Goal: Task Accomplishment & Management: Use online tool/utility

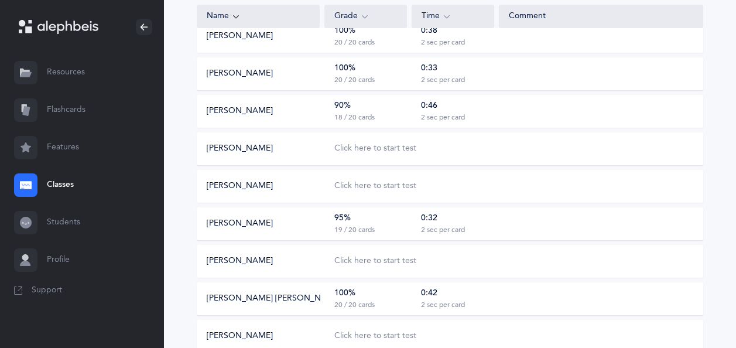
scroll to position [645, 0]
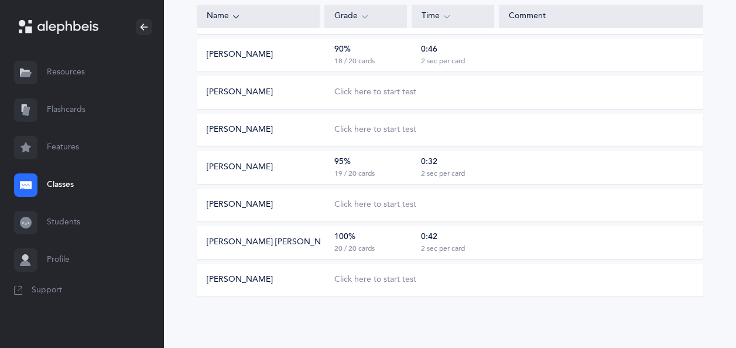
click at [383, 282] on div "Click here to start test" at bounding box center [376, 280] width 82 height 12
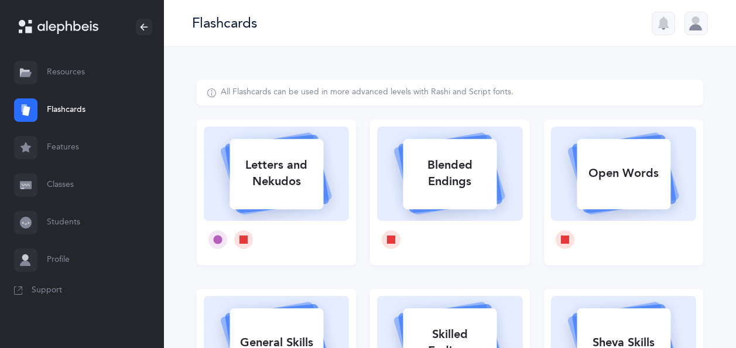
click at [308, 190] on div "Letters and Nekudos" at bounding box center [277, 173] width 94 height 47
select select
select select "single"
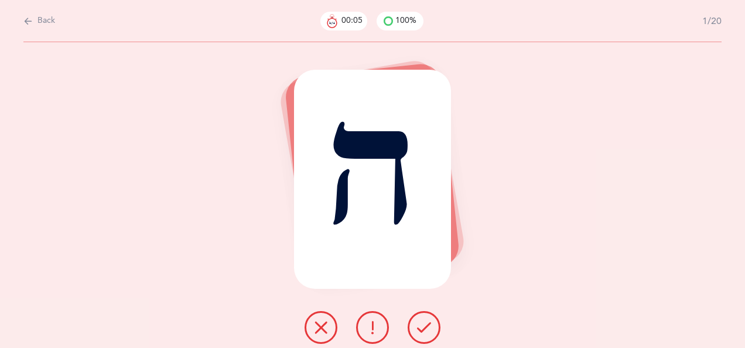
click at [426, 322] on icon at bounding box center [424, 327] width 14 height 14
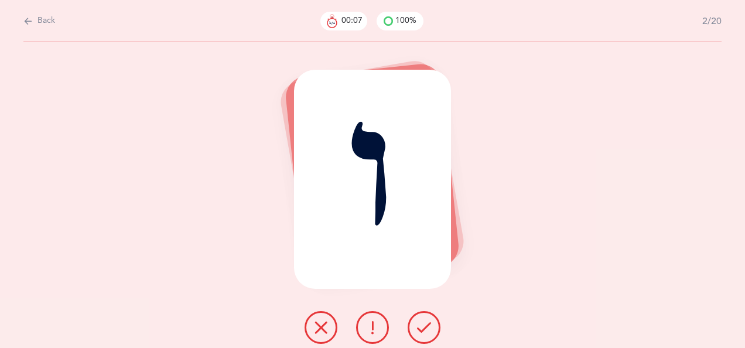
click at [422, 319] on button at bounding box center [424, 327] width 33 height 33
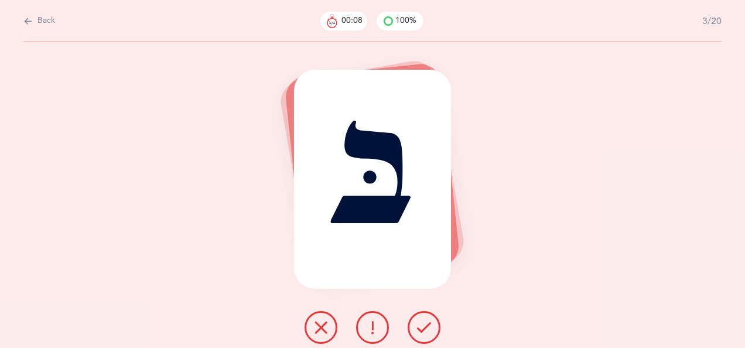
click at [426, 323] on icon at bounding box center [424, 327] width 14 height 14
click at [429, 325] on icon at bounding box center [424, 327] width 14 height 14
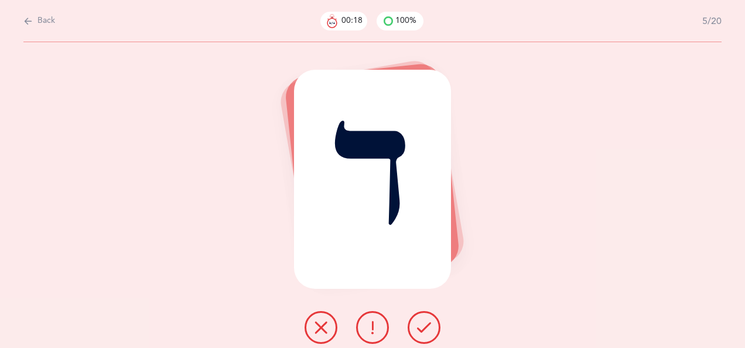
click at [424, 325] on icon at bounding box center [424, 327] width 14 height 14
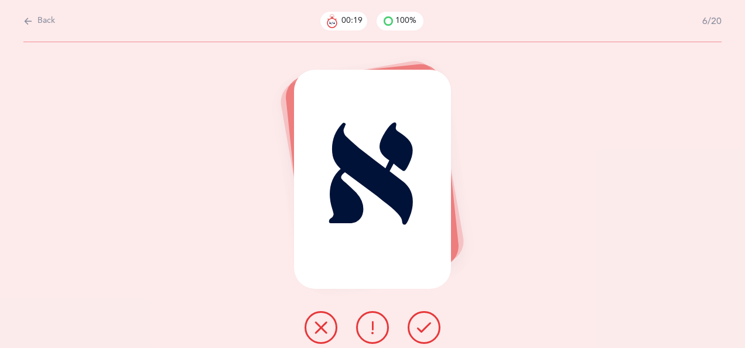
click at [430, 324] on icon at bounding box center [424, 327] width 14 height 14
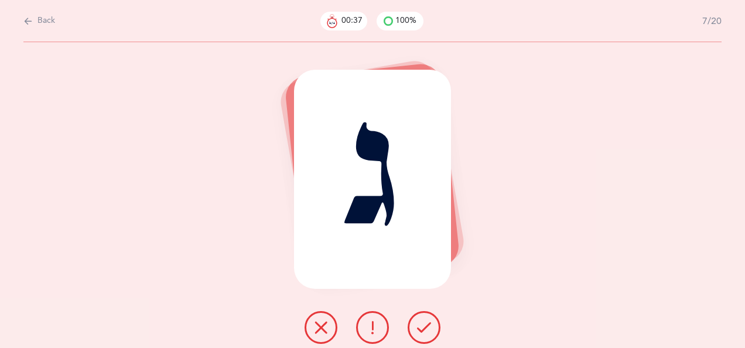
click at [326, 326] on icon at bounding box center [321, 327] width 14 height 14
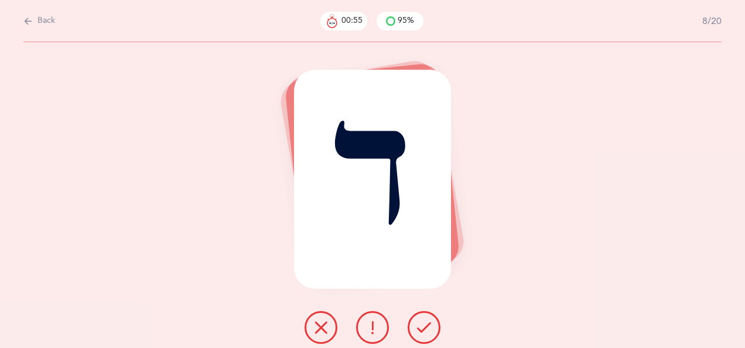
click at [325, 325] on icon at bounding box center [321, 327] width 14 height 14
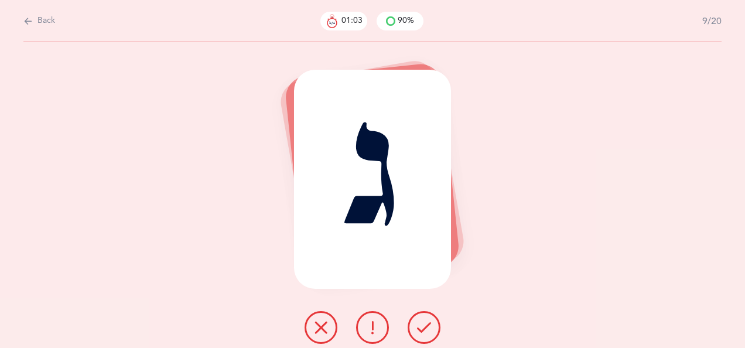
click at [427, 324] on icon at bounding box center [424, 327] width 14 height 14
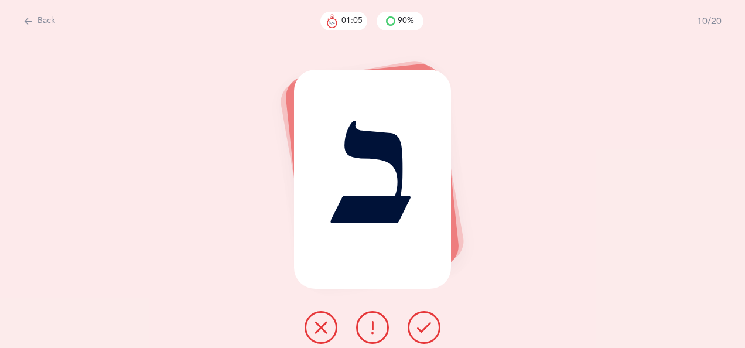
click at [426, 327] on icon at bounding box center [424, 327] width 14 height 14
click at [427, 326] on icon at bounding box center [424, 327] width 14 height 14
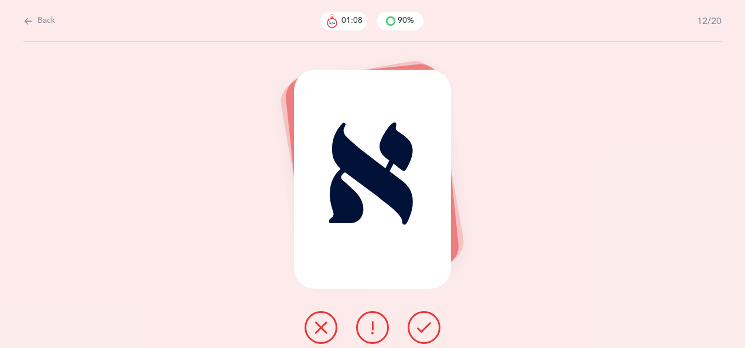
click at [425, 325] on icon at bounding box center [424, 327] width 14 height 14
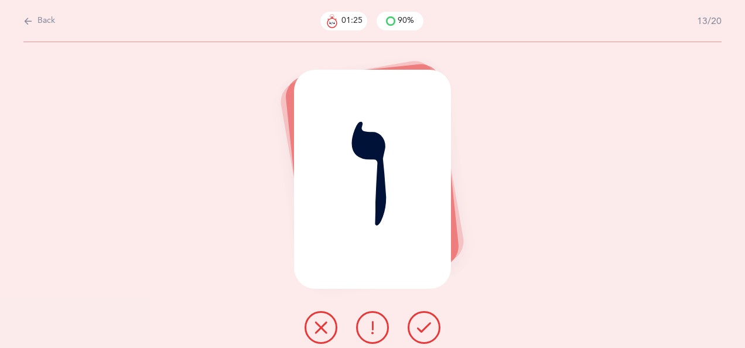
click at [425, 321] on icon at bounding box center [424, 327] width 14 height 14
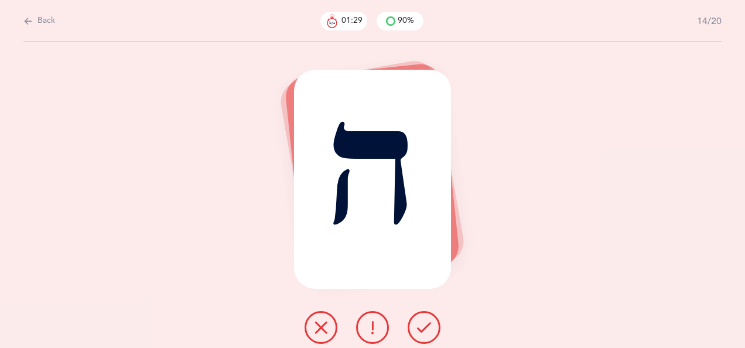
click at [426, 323] on icon at bounding box center [424, 327] width 14 height 14
click at [424, 327] on icon at bounding box center [424, 327] width 14 height 14
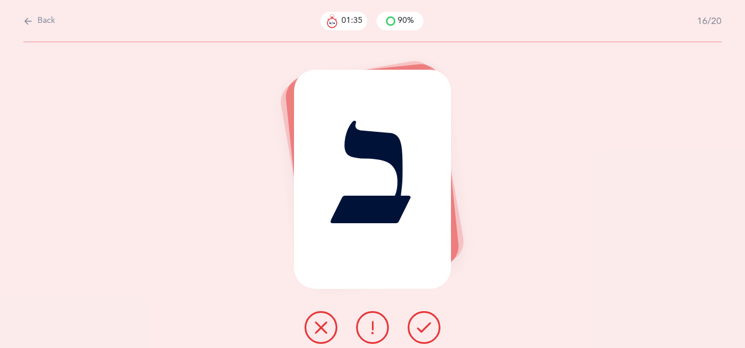
click at [427, 322] on icon at bounding box center [424, 327] width 14 height 14
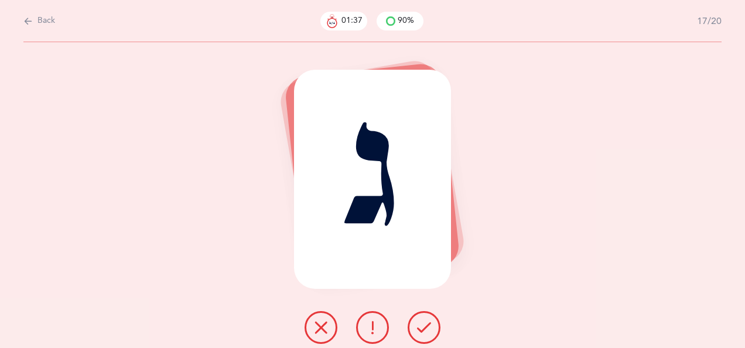
click at [423, 322] on icon at bounding box center [424, 327] width 14 height 14
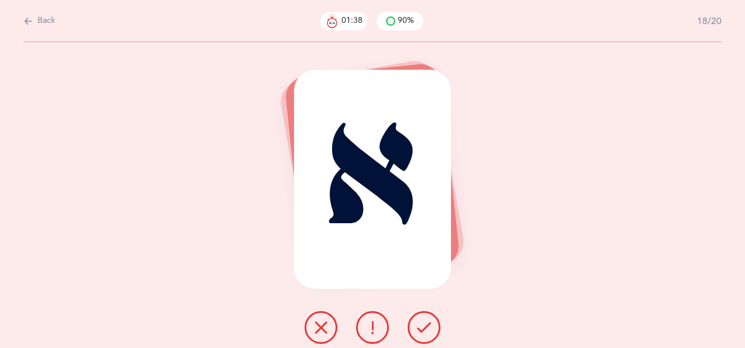
click at [423, 321] on icon at bounding box center [424, 327] width 14 height 14
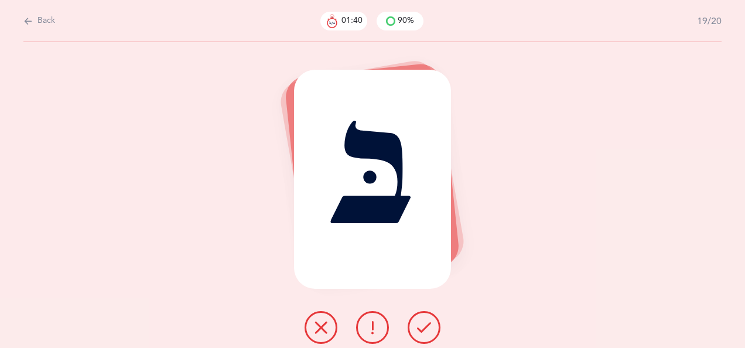
click at [421, 320] on icon at bounding box center [424, 327] width 14 height 14
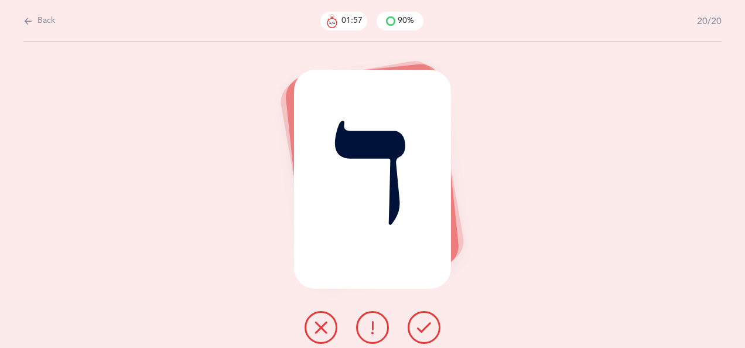
click at [322, 323] on icon at bounding box center [321, 327] width 14 height 14
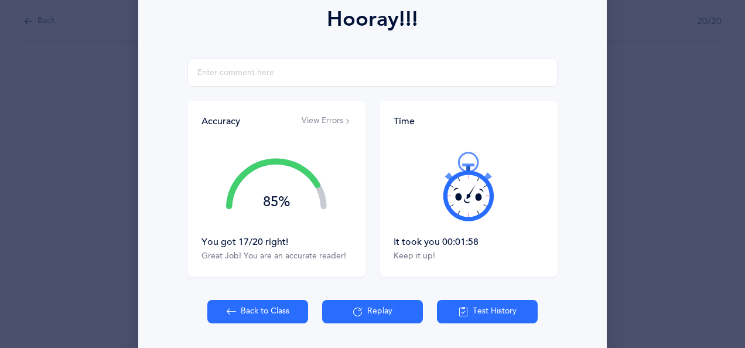
scroll to position [210, 0]
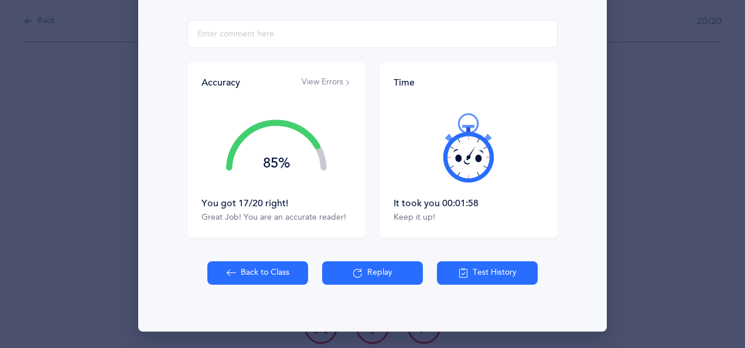
click at [268, 273] on button "Back to Class" at bounding box center [257, 272] width 101 height 23
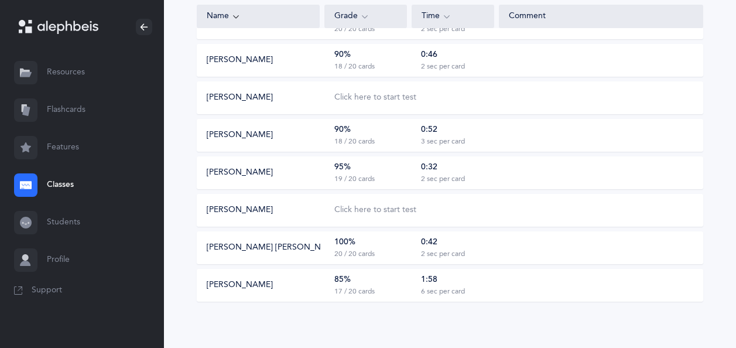
scroll to position [645, 0]
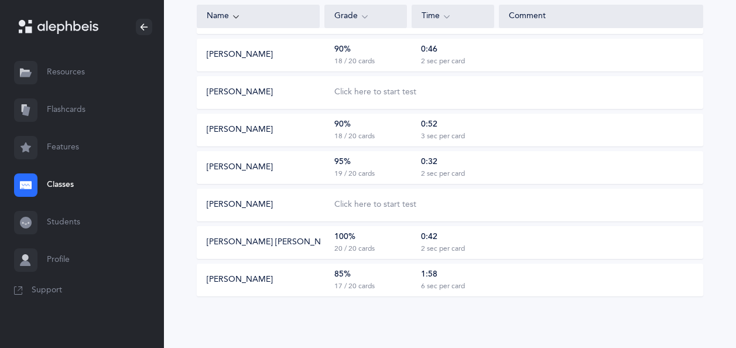
click at [383, 206] on div "Click here to start test" at bounding box center [376, 205] width 82 height 12
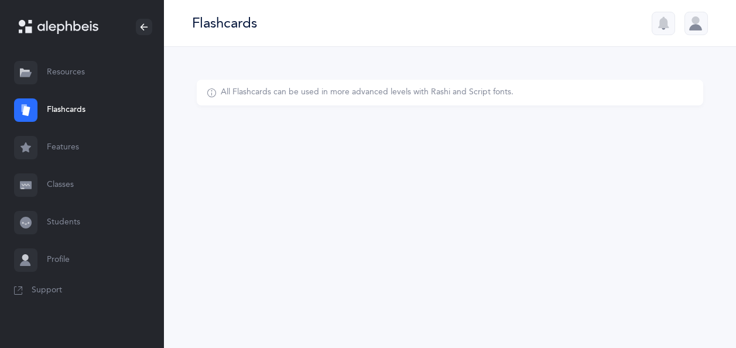
select select
select select "single"
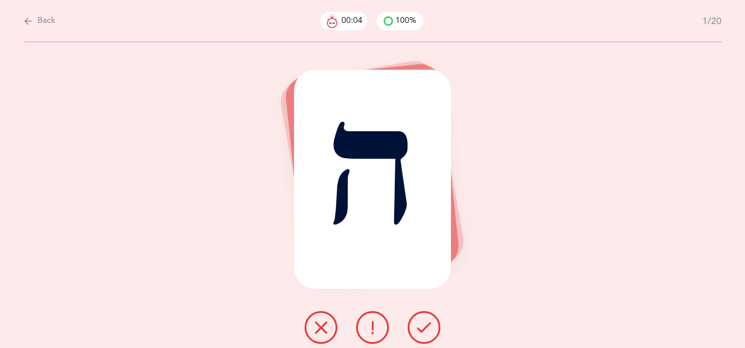
click at [29, 22] on icon at bounding box center [27, 21] width 9 height 13
select select "6"
select select "single"
click at [28, 24] on icon at bounding box center [27, 21] width 9 height 13
select select "6"
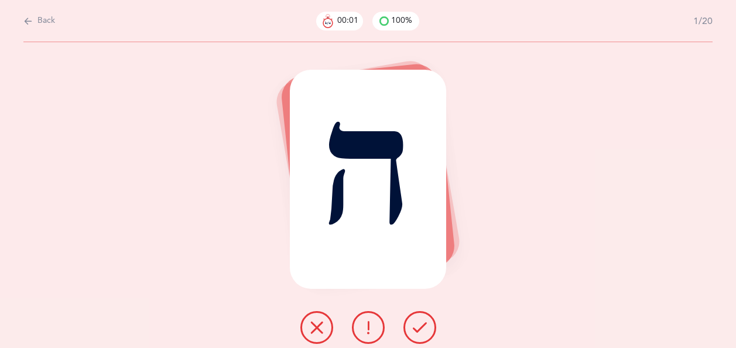
select select "single"
click at [28, 18] on icon at bounding box center [27, 21] width 9 height 13
select select "6"
select select "single"
click at [27, 21] on icon at bounding box center [27, 21] width 9 height 13
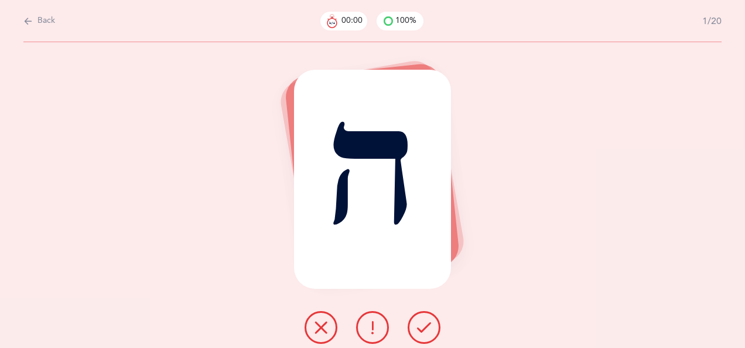
select select "6"
select select "single"
click at [24, 20] on icon at bounding box center [27, 21] width 9 height 13
select select "6"
select select "single"
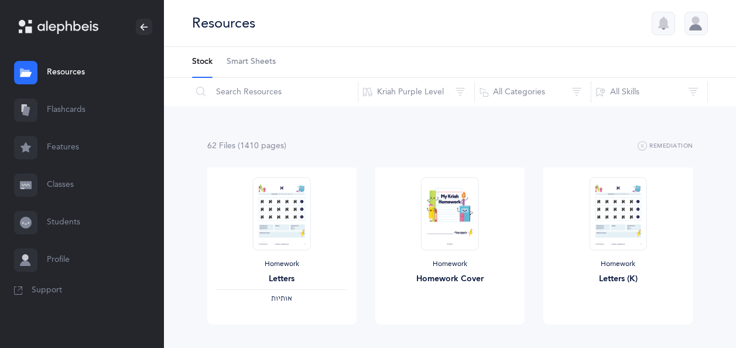
click at [67, 186] on link "Classes" at bounding box center [82, 184] width 164 height 37
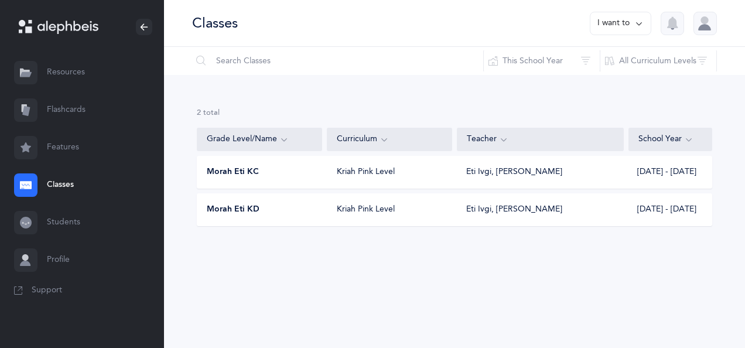
click at [301, 207] on div "Morah Eti KD" at bounding box center [259, 210] width 125 height 12
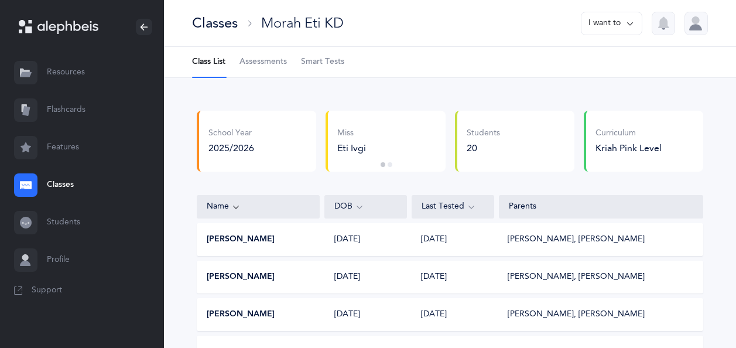
click at [322, 64] on span "Smart Tests" at bounding box center [322, 62] width 43 height 12
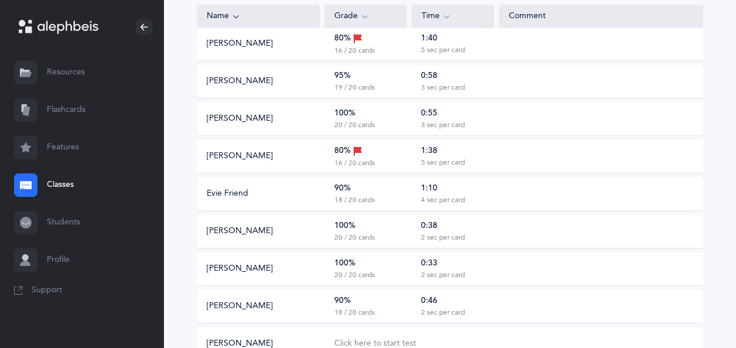
scroll to position [645, 0]
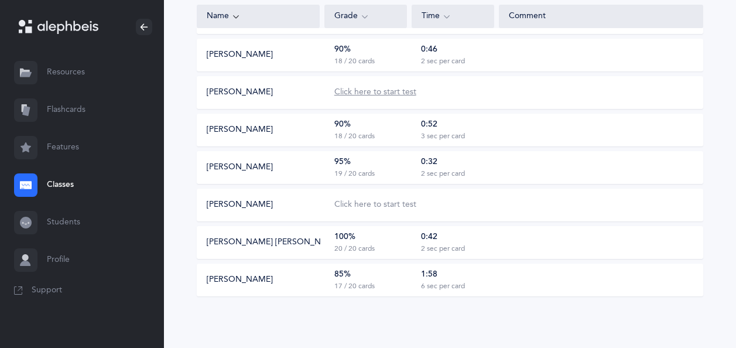
click at [382, 97] on div "Click here to start test" at bounding box center [376, 93] width 82 height 12
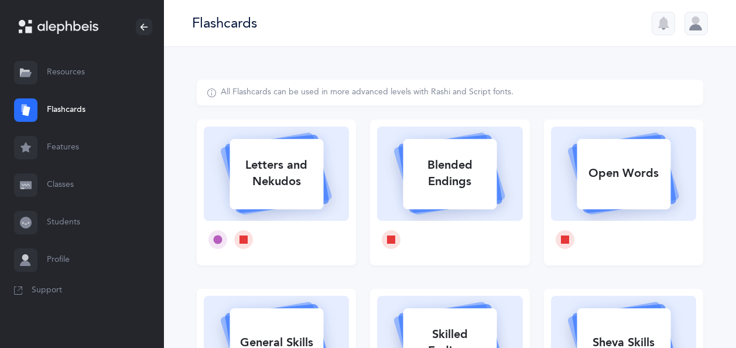
click at [294, 183] on div "Letters and Nekudos" at bounding box center [277, 173] width 94 height 47
select select
select select "single"
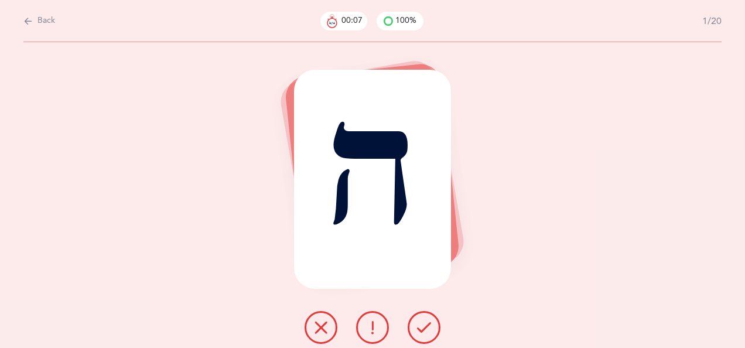
click at [427, 325] on icon at bounding box center [424, 327] width 14 height 14
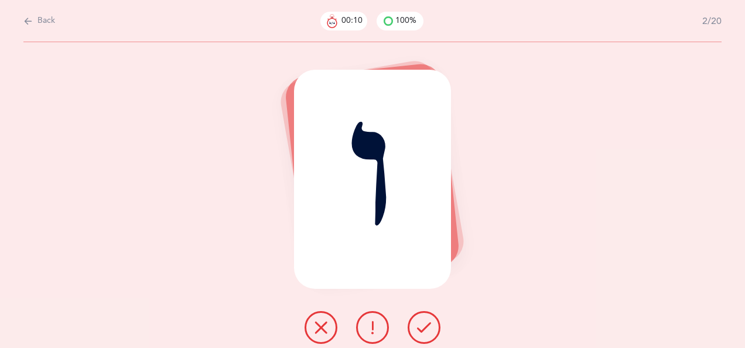
click at [325, 321] on icon at bounding box center [321, 327] width 14 height 14
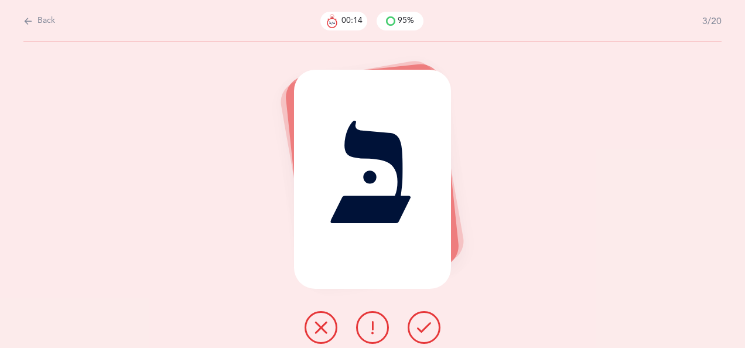
click at [425, 324] on icon at bounding box center [424, 327] width 14 height 14
click at [425, 323] on icon at bounding box center [424, 327] width 14 height 14
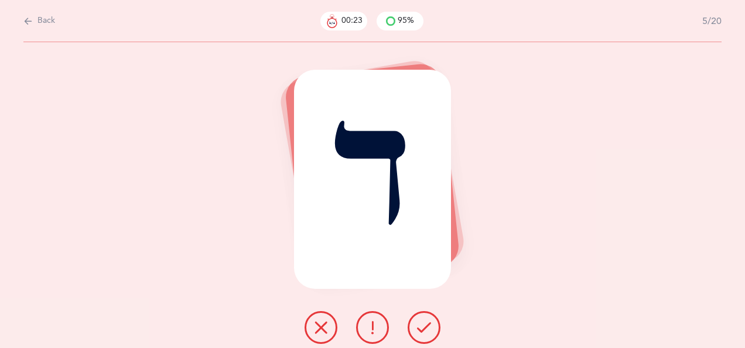
click at [324, 326] on icon at bounding box center [321, 327] width 14 height 14
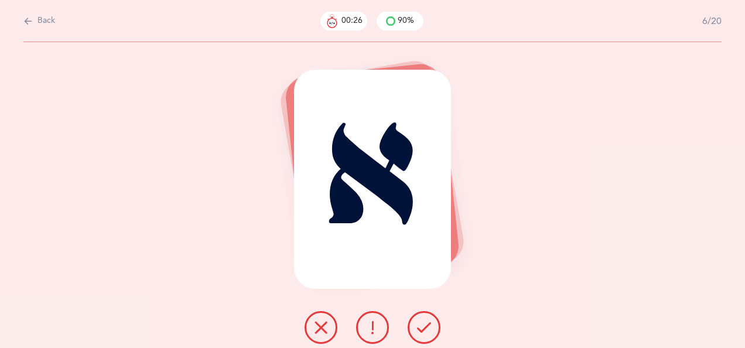
click at [423, 325] on icon at bounding box center [424, 327] width 14 height 14
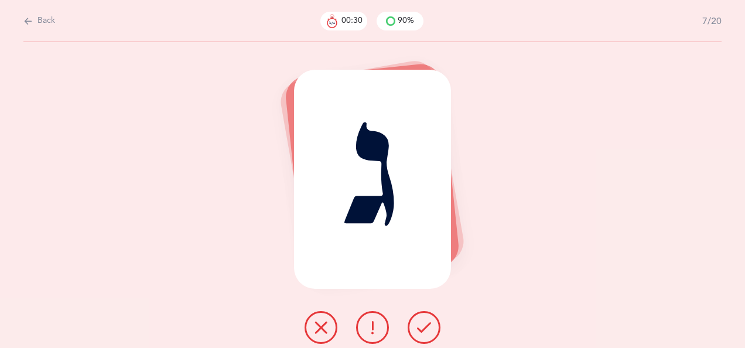
click at [425, 324] on icon at bounding box center [424, 327] width 14 height 14
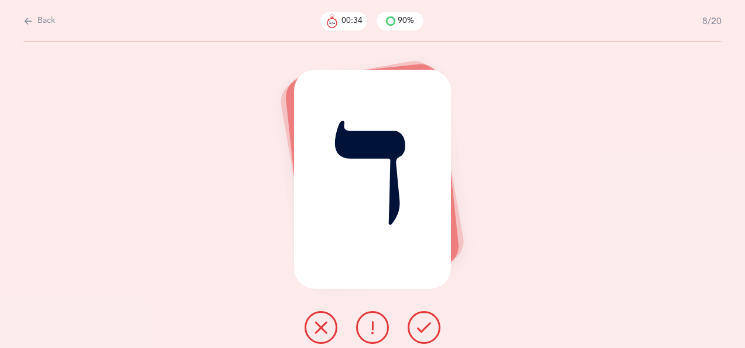
click at [423, 330] on icon at bounding box center [424, 327] width 14 height 14
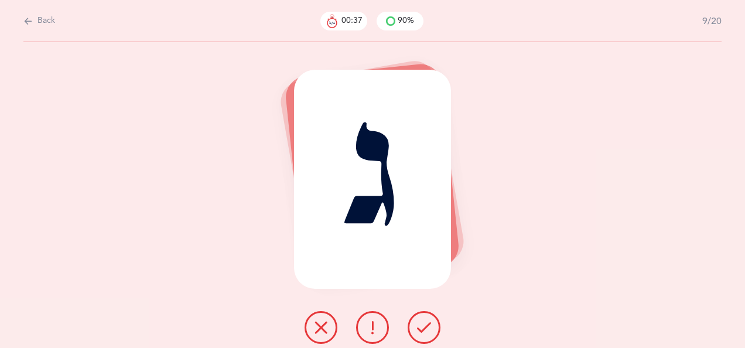
click at [425, 325] on icon at bounding box center [424, 327] width 14 height 14
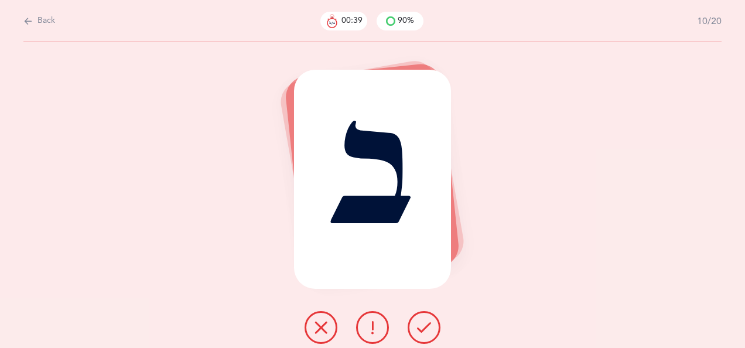
click at [425, 322] on icon at bounding box center [424, 327] width 14 height 14
click at [425, 323] on icon at bounding box center [424, 327] width 14 height 14
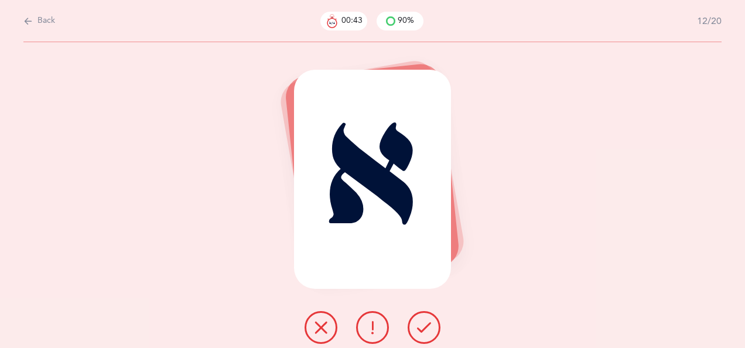
click at [425, 325] on icon at bounding box center [424, 327] width 14 height 14
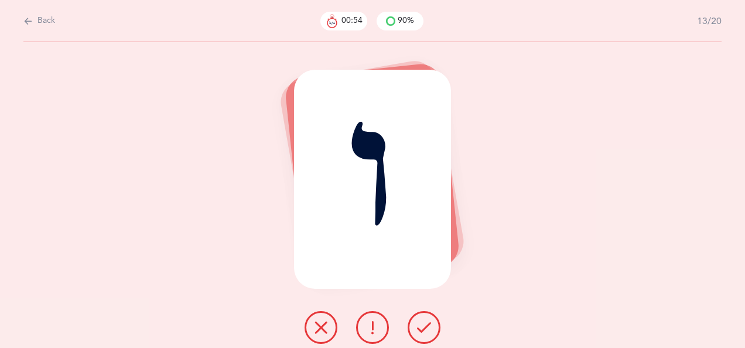
click at [319, 321] on icon at bounding box center [321, 327] width 14 height 14
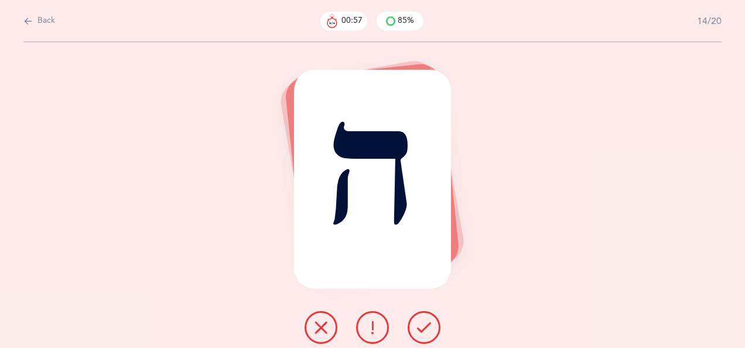
click at [428, 326] on icon at bounding box center [424, 327] width 14 height 14
click at [428, 325] on icon at bounding box center [424, 327] width 14 height 14
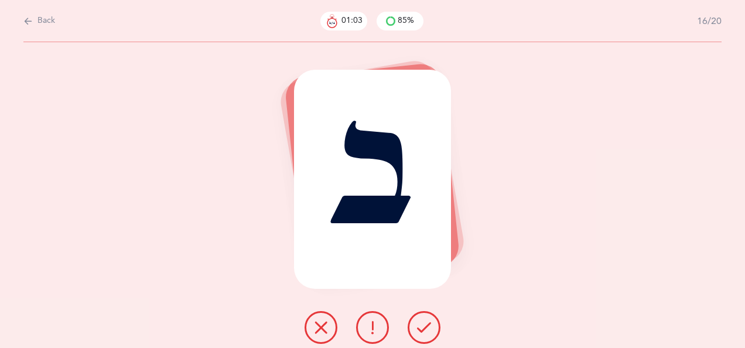
click at [426, 319] on button at bounding box center [424, 327] width 33 height 33
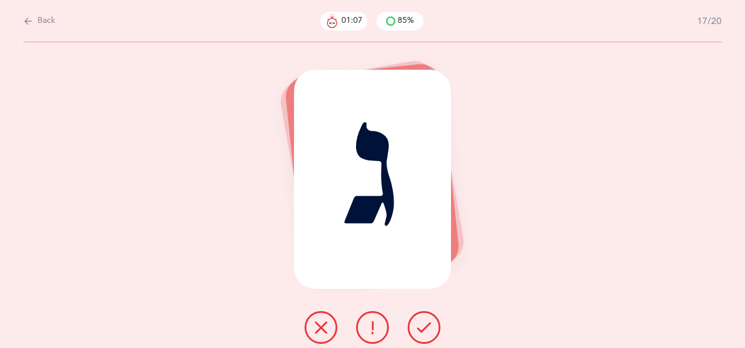
click at [426, 315] on button at bounding box center [424, 327] width 33 height 33
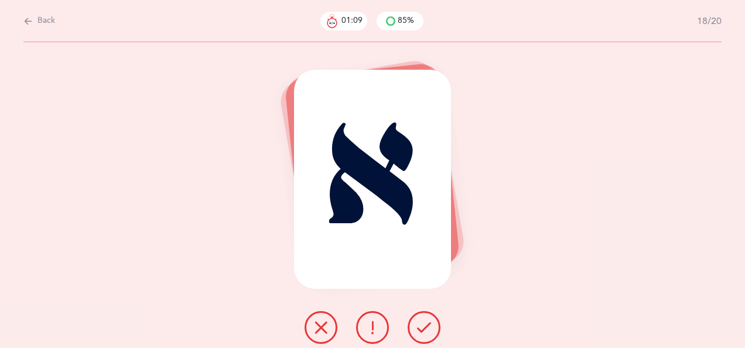
click at [425, 324] on icon at bounding box center [424, 327] width 14 height 14
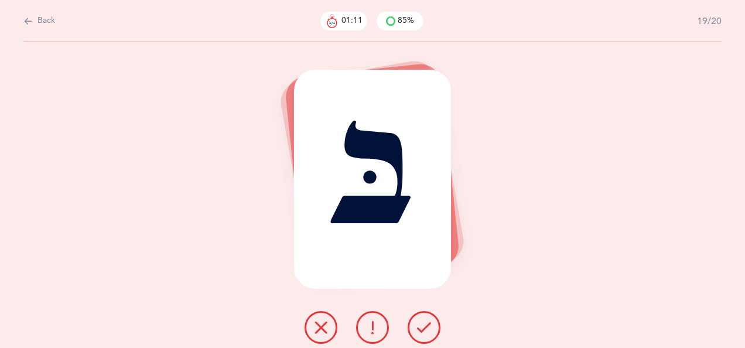
click at [425, 324] on icon at bounding box center [424, 327] width 14 height 14
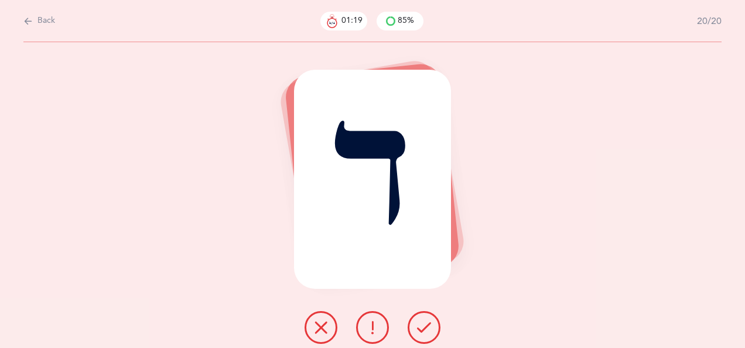
click at [425, 323] on icon at bounding box center [424, 327] width 14 height 14
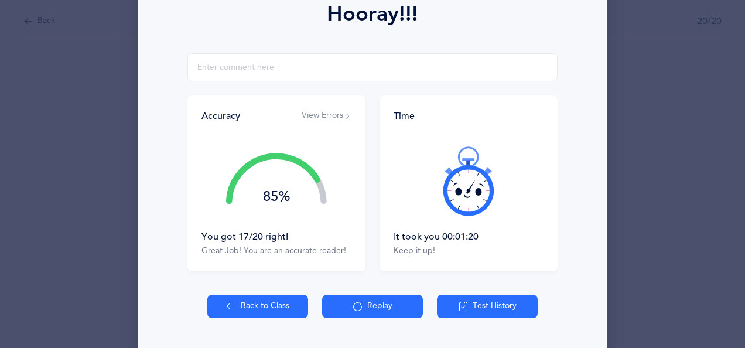
scroll to position [210, 0]
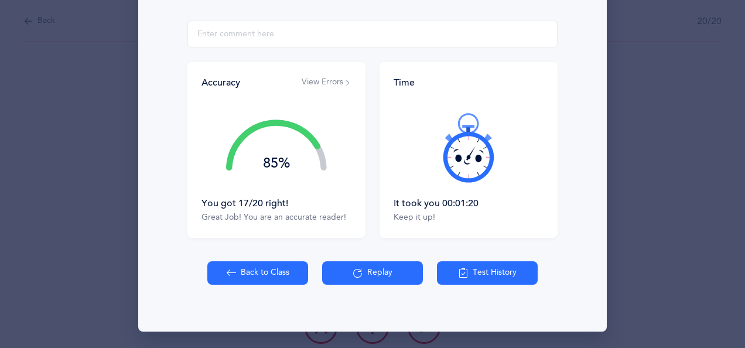
click at [260, 269] on button "Back to Class" at bounding box center [257, 272] width 101 height 23
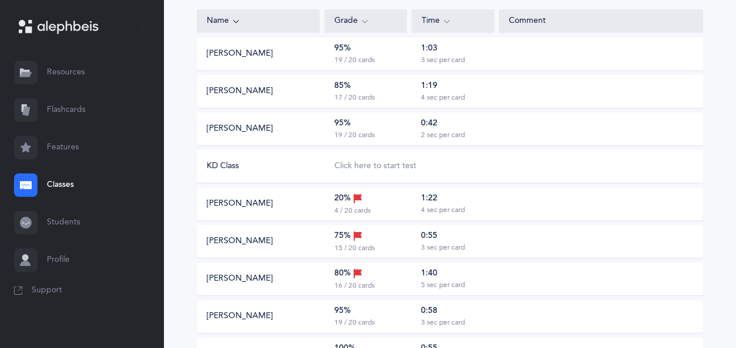
scroll to position [159, 0]
click at [374, 164] on div "Click here to start test" at bounding box center [376, 166] width 82 height 12
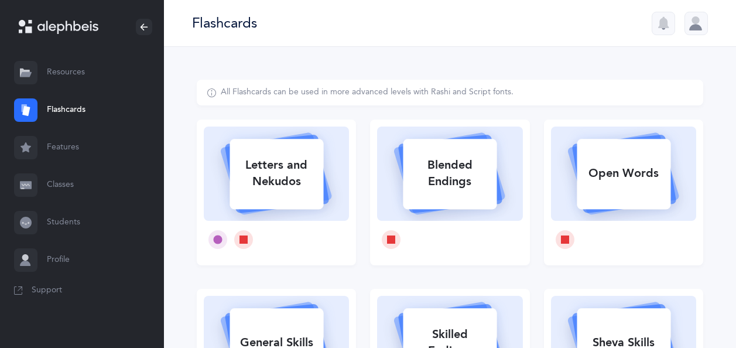
click at [305, 177] on div "Letters and Nekudos" at bounding box center [277, 173] width 94 height 47
select select
select select "single"
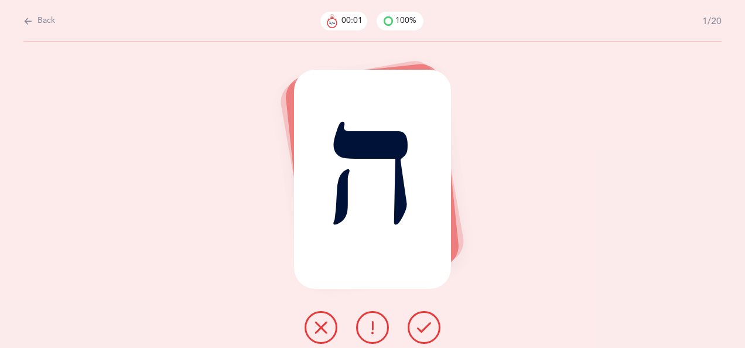
click at [426, 322] on icon at bounding box center [424, 327] width 14 height 14
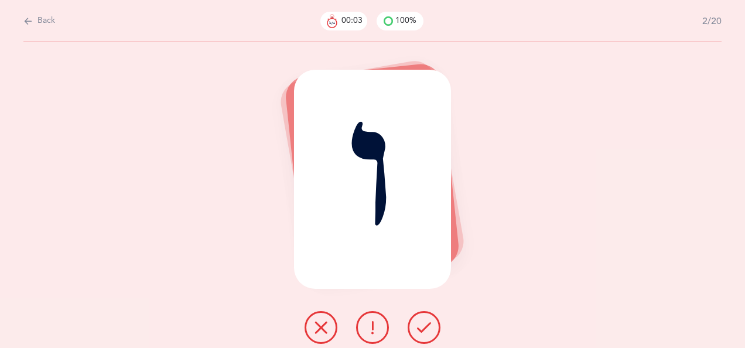
click at [424, 324] on icon at bounding box center [424, 327] width 14 height 14
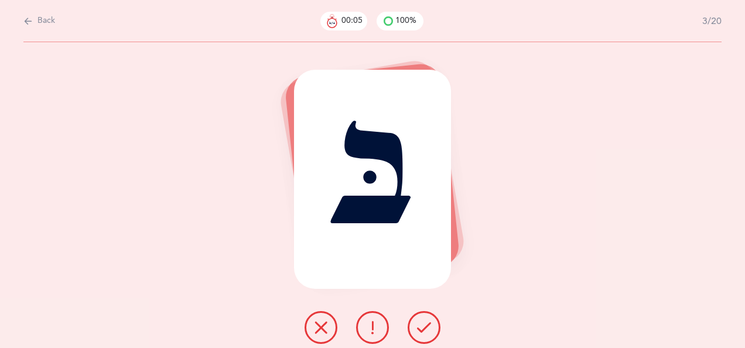
click at [422, 325] on icon at bounding box center [424, 327] width 14 height 14
click at [427, 319] on button at bounding box center [424, 327] width 33 height 33
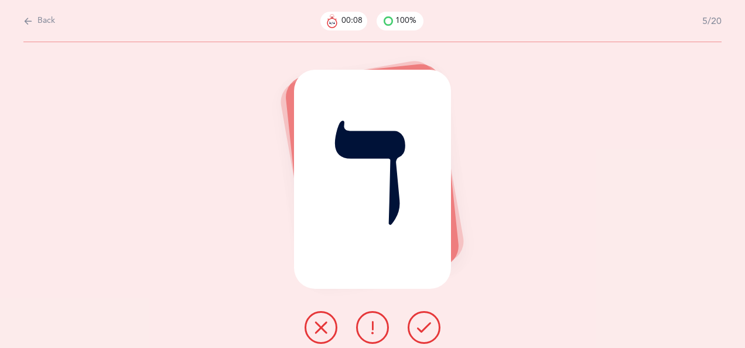
click at [424, 323] on icon at bounding box center [424, 327] width 14 height 14
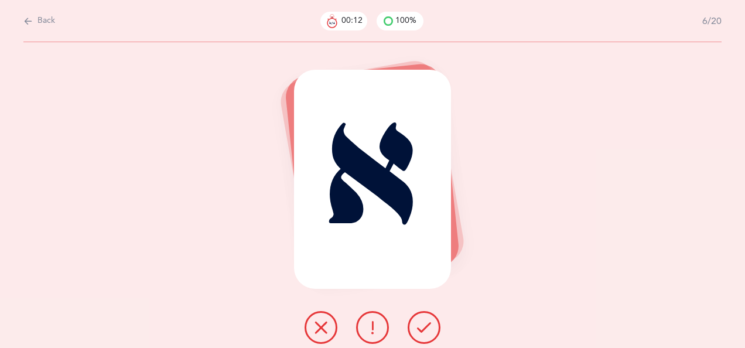
click at [424, 323] on icon at bounding box center [424, 327] width 14 height 14
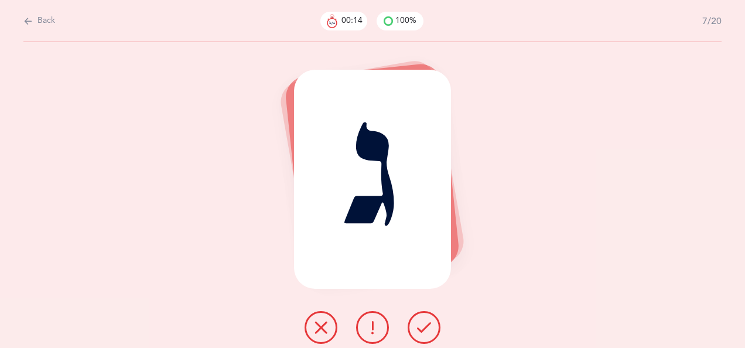
click at [424, 322] on icon at bounding box center [424, 327] width 14 height 14
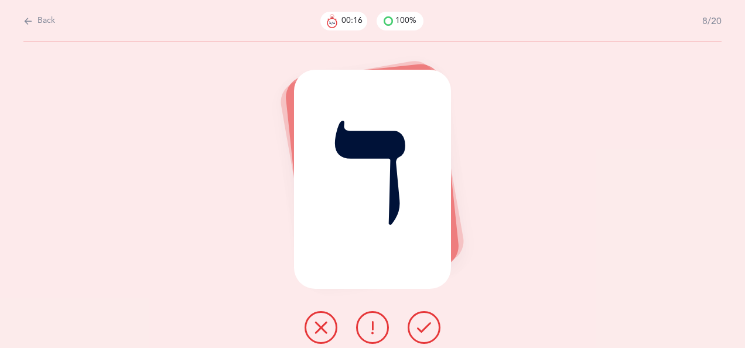
click at [425, 323] on icon at bounding box center [424, 327] width 14 height 14
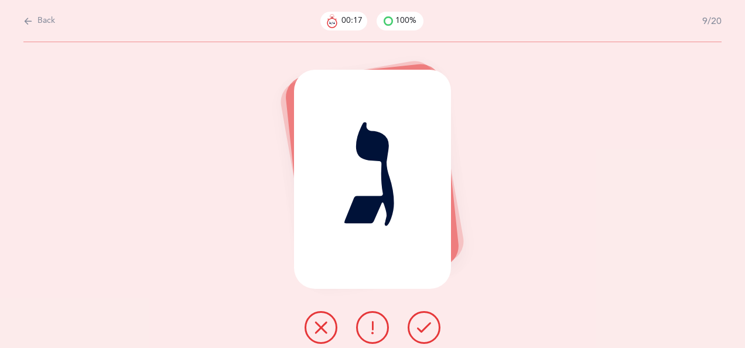
click at [427, 322] on icon at bounding box center [424, 327] width 14 height 14
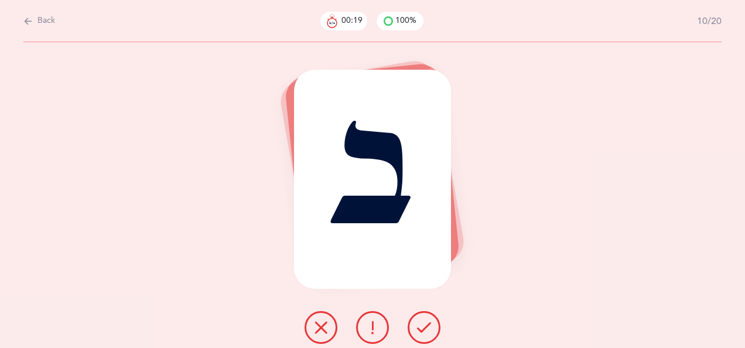
click at [425, 324] on icon at bounding box center [424, 327] width 14 height 14
click at [425, 323] on icon at bounding box center [424, 327] width 14 height 14
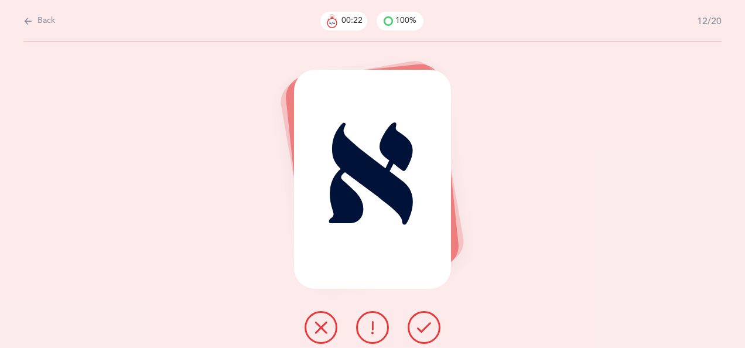
click at [426, 322] on icon at bounding box center [424, 327] width 14 height 14
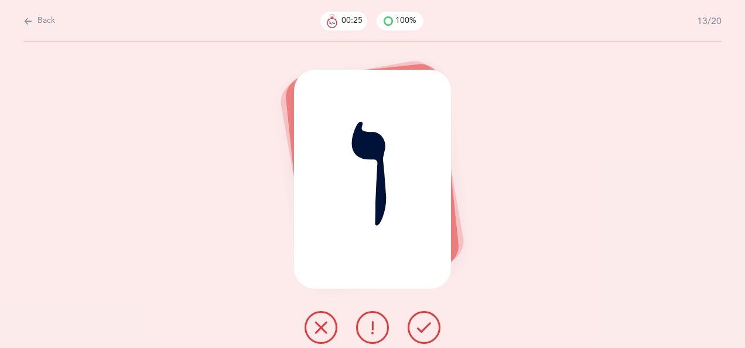
click at [424, 322] on icon at bounding box center [424, 327] width 14 height 14
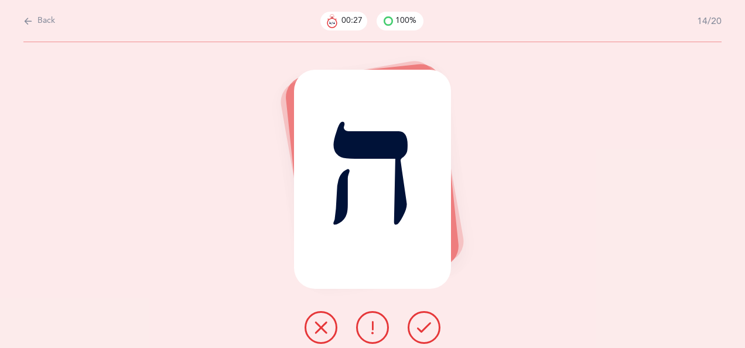
click at [425, 322] on icon at bounding box center [424, 327] width 14 height 14
click at [424, 322] on icon at bounding box center [424, 327] width 14 height 14
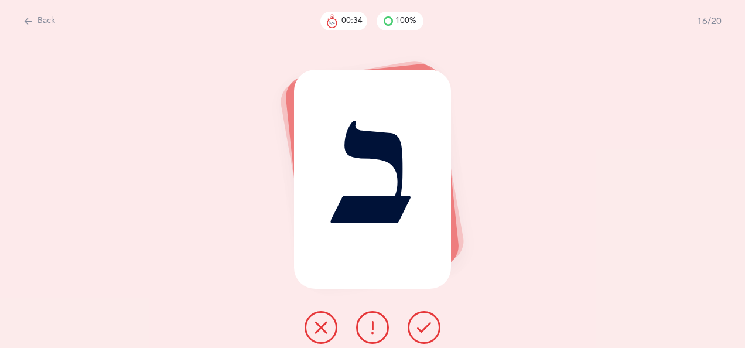
click at [426, 323] on icon at bounding box center [424, 327] width 14 height 14
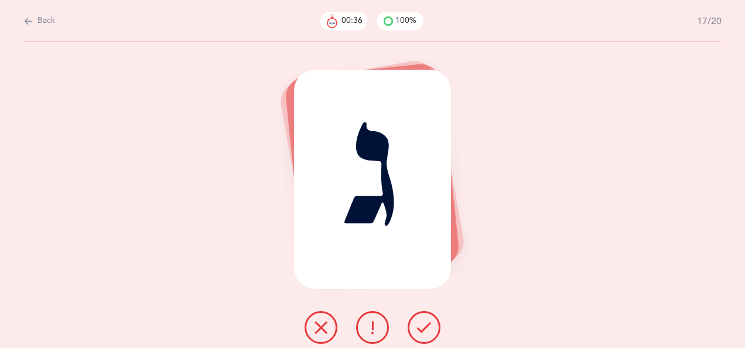
click at [422, 325] on icon at bounding box center [424, 327] width 14 height 14
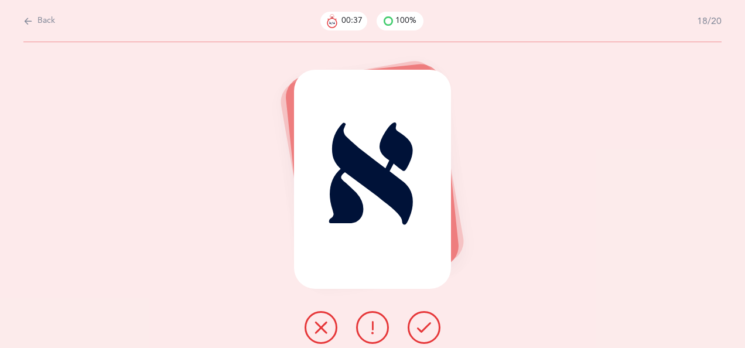
click at [425, 323] on icon at bounding box center [424, 327] width 14 height 14
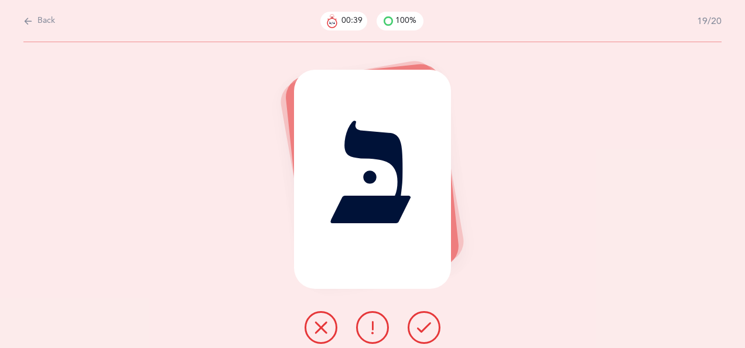
click at [425, 321] on icon at bounding box center [424, 327] width 14 height 14
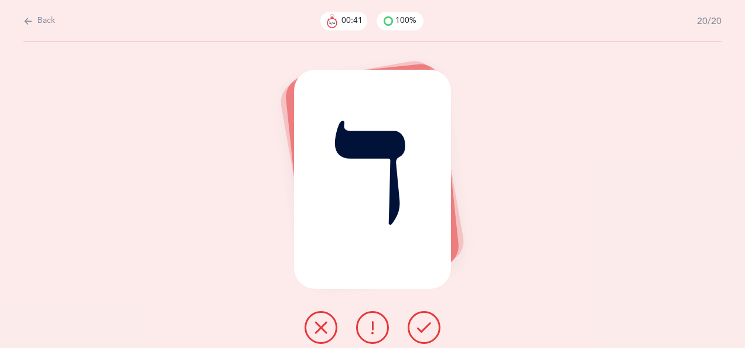
click at [425, 323] on icon at bounding box center [424, 327] width 14 height 14
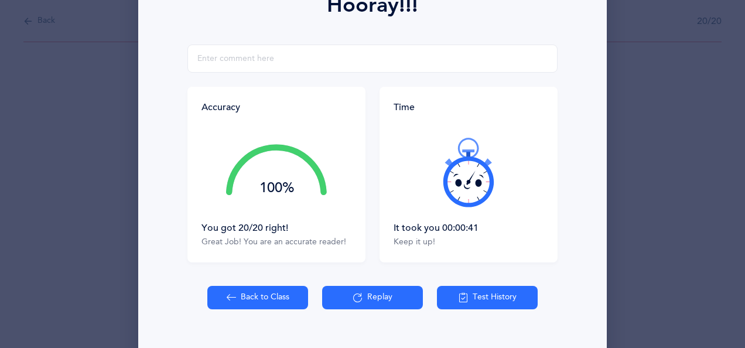
scroll to position [186, 0]
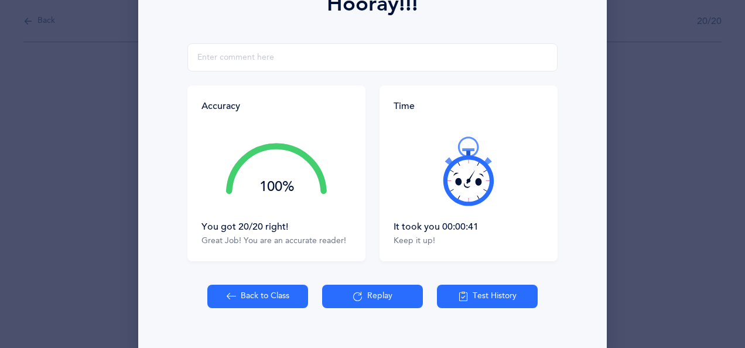
click at [266, 294] on button "Back to Class" at bounding box center [257, 296] width 101 height 23
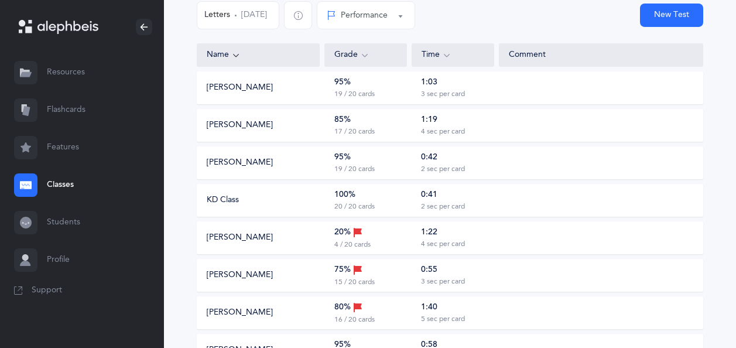
scroll to position [120, 0]
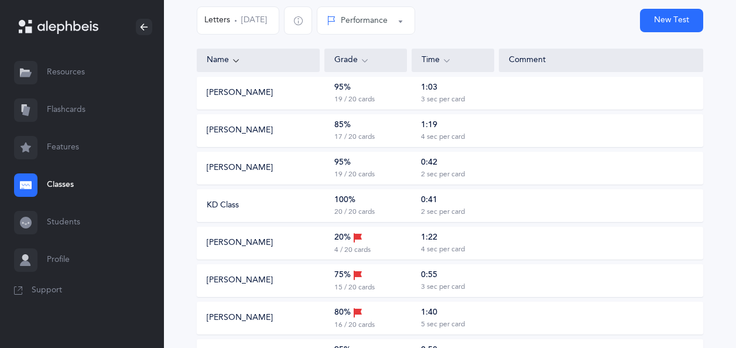
click at [59, 183] on link "Classes" at bounding box center [82, 184] width 164 height 37
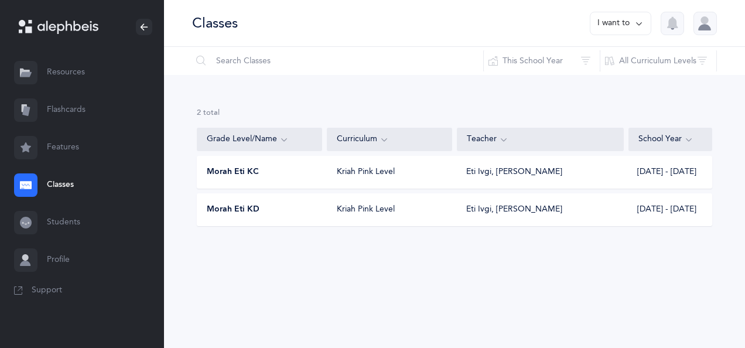
click at [289, 170] on div "Morah Eti KC" at bounding box center [259, 172] width 125 height 12
